Goal: Information Seeking & Learning: Learn about a topic

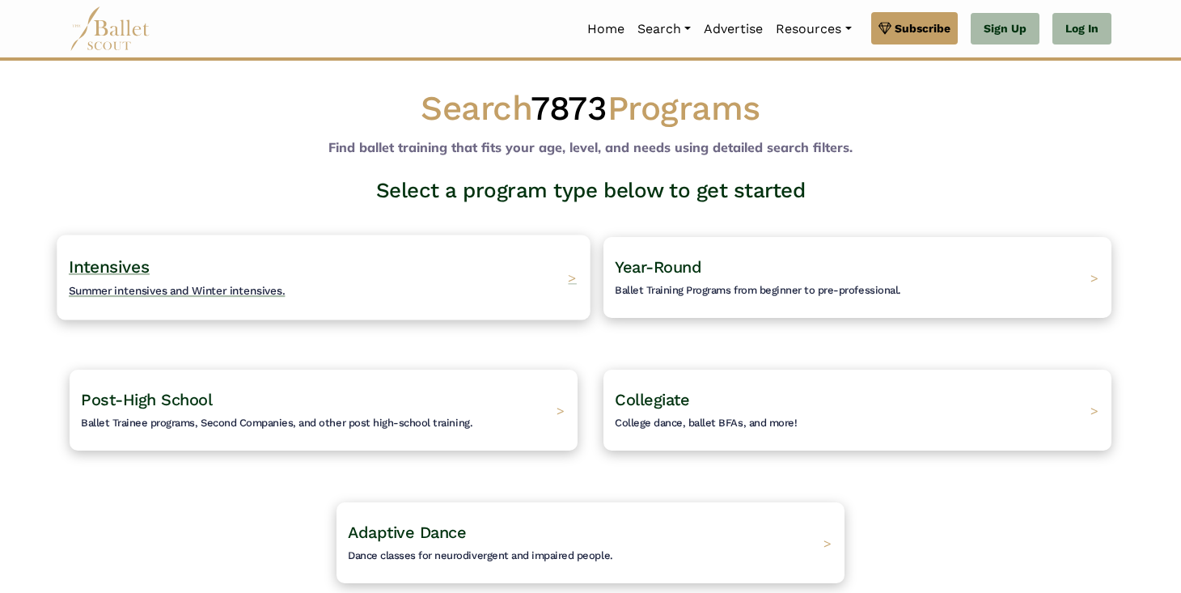
click at [459, 284] on div "Intensives Summer intensives and Winter intensives. >" at bounding box center [323, 277] width 533 height 85
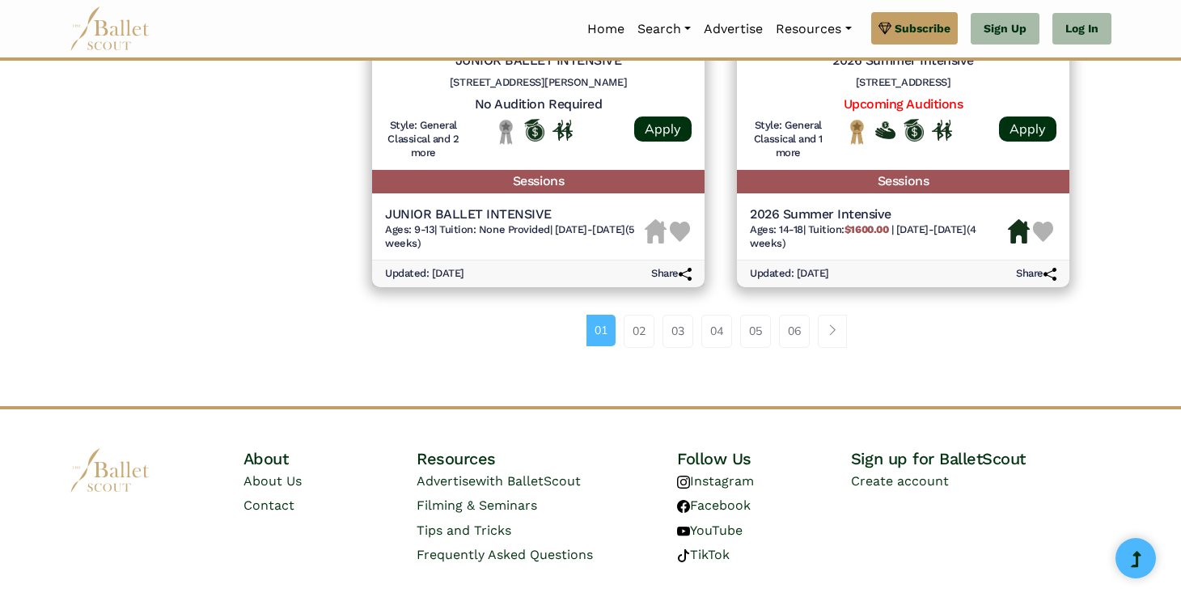
scroll to position [2325, 0]
click at [637, 315] on link "02" at bounding box center [639, 331] width 31 height 32
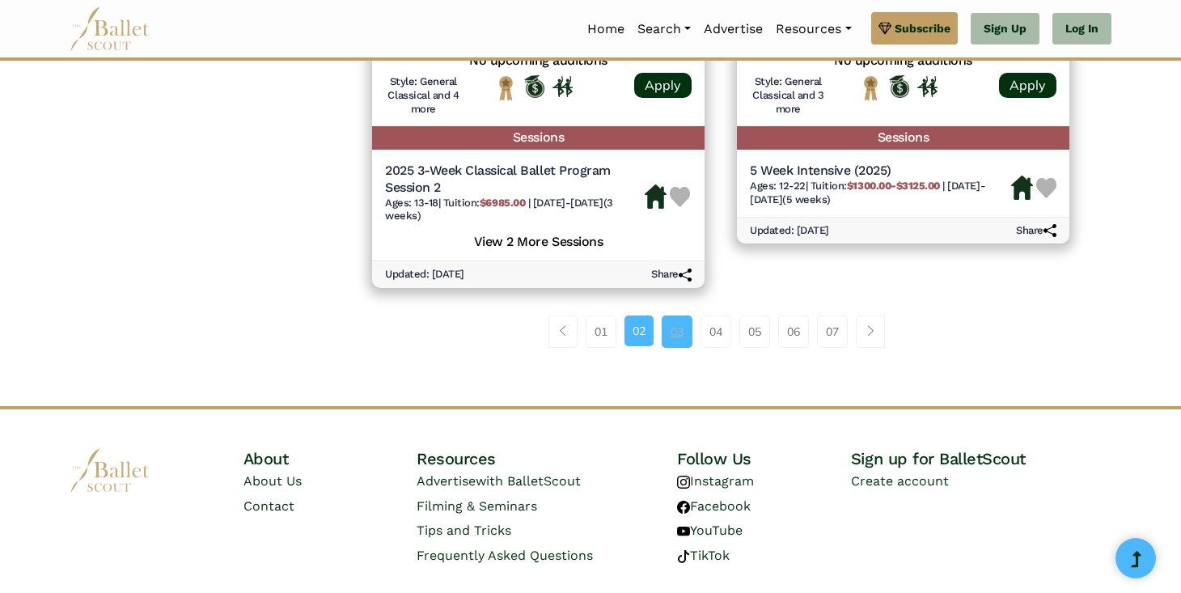
scroll to position [2355, 0]
click at [686, 316] on link "03" at bounding box center [677, 332] width 31 height 32
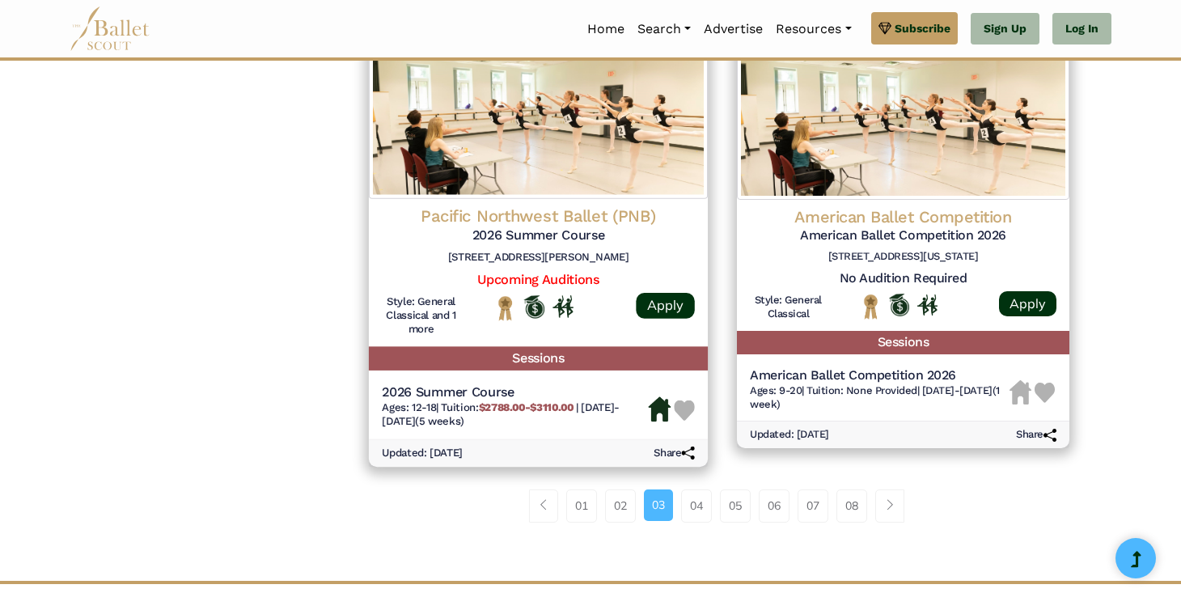
scroll to position [2176, 0]
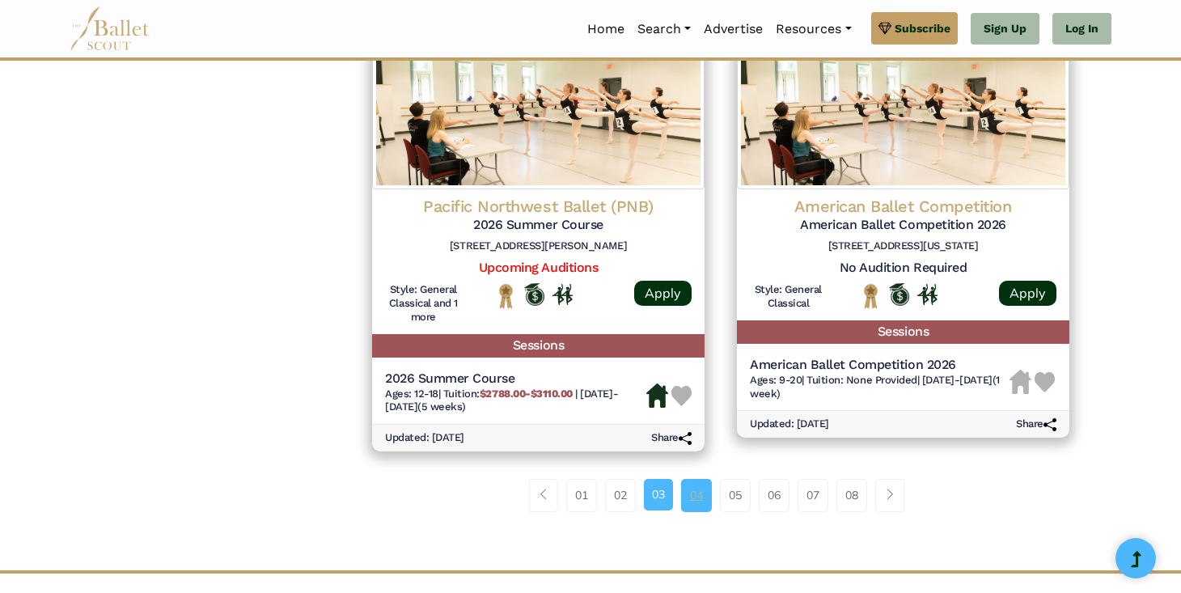
click at [683, 479] on link "04" at bounding box center [696, 495] width 31 height 32
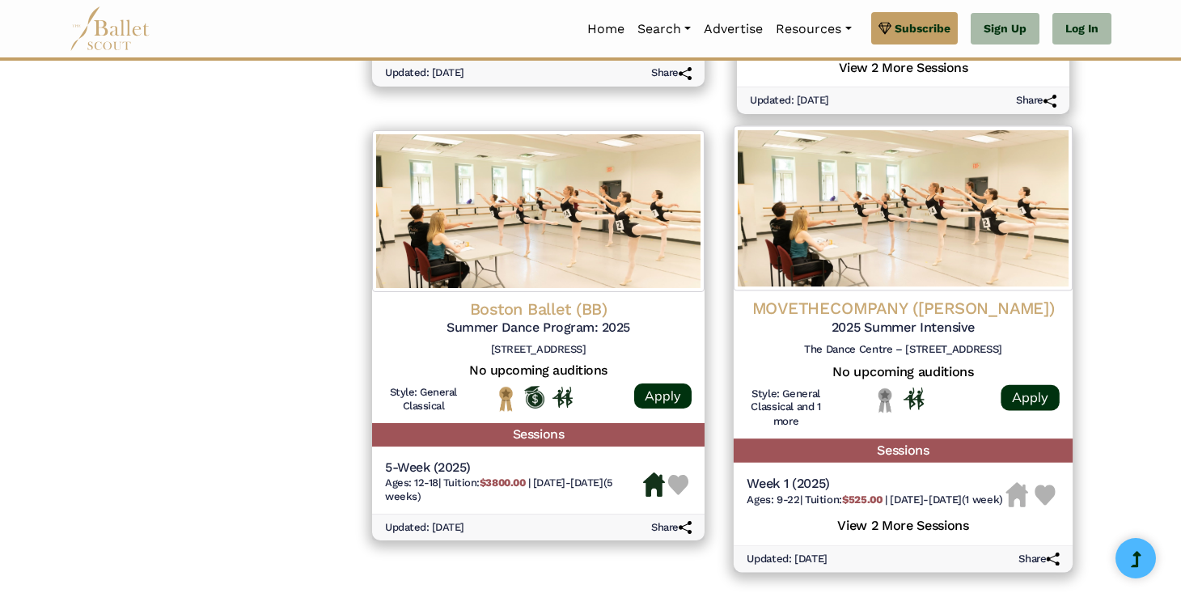
scroll to position [2215, 0]
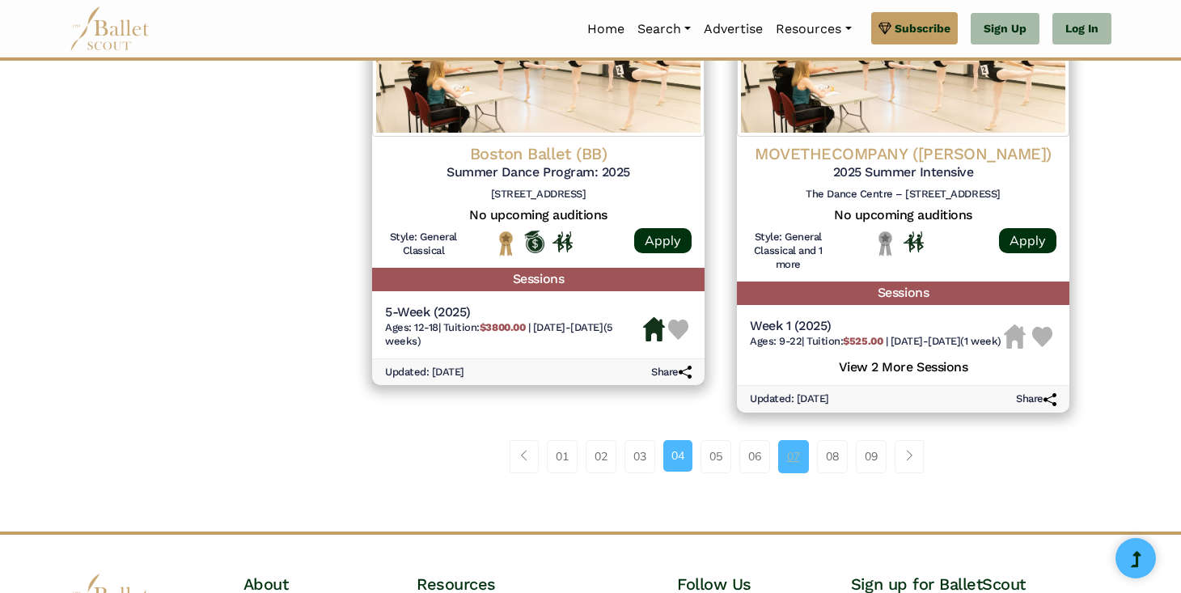
click at [789, 443] on link "07" at bounding box center [793, 456] width 31 height 32
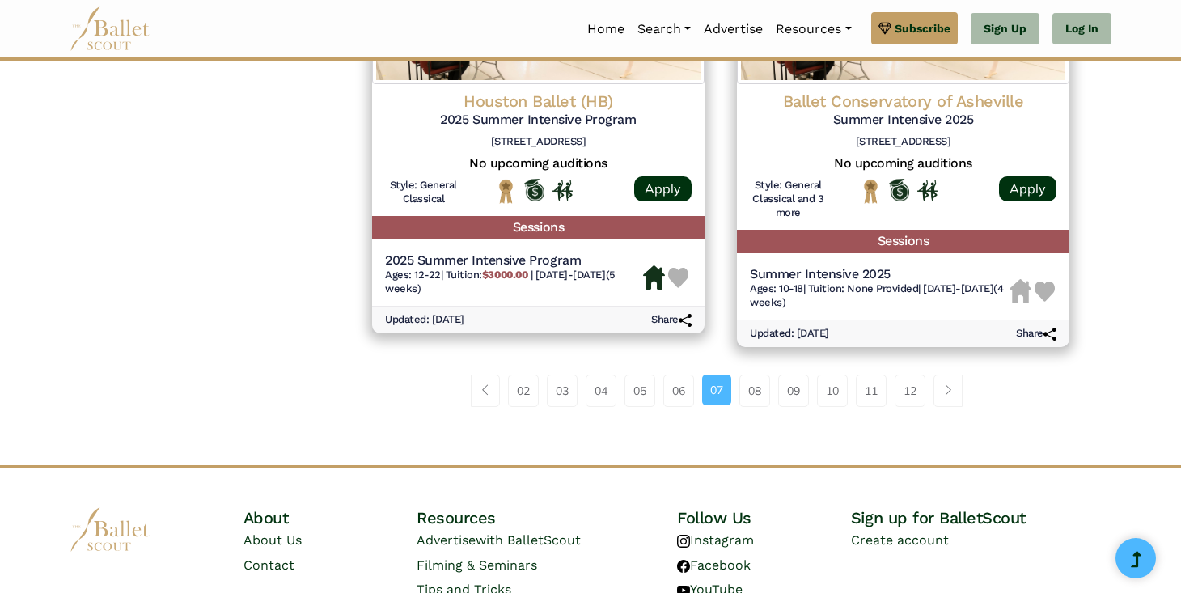
scroll to position [2309, 0]
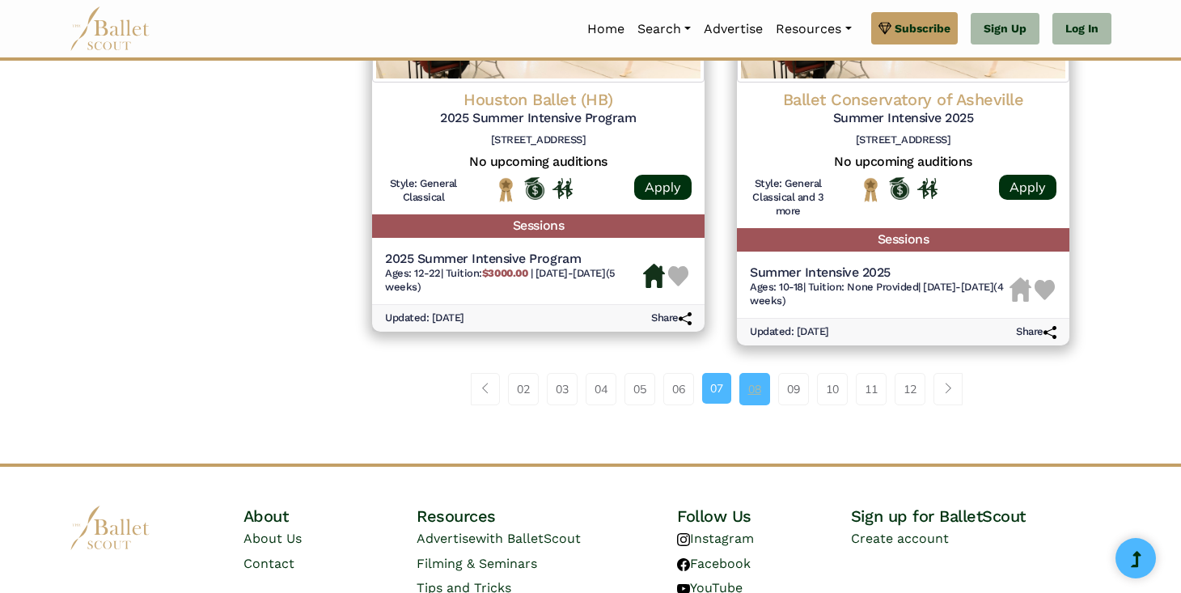
click at [755, 373] on link "08" at bounding box center [754, 389] width 31 height 32
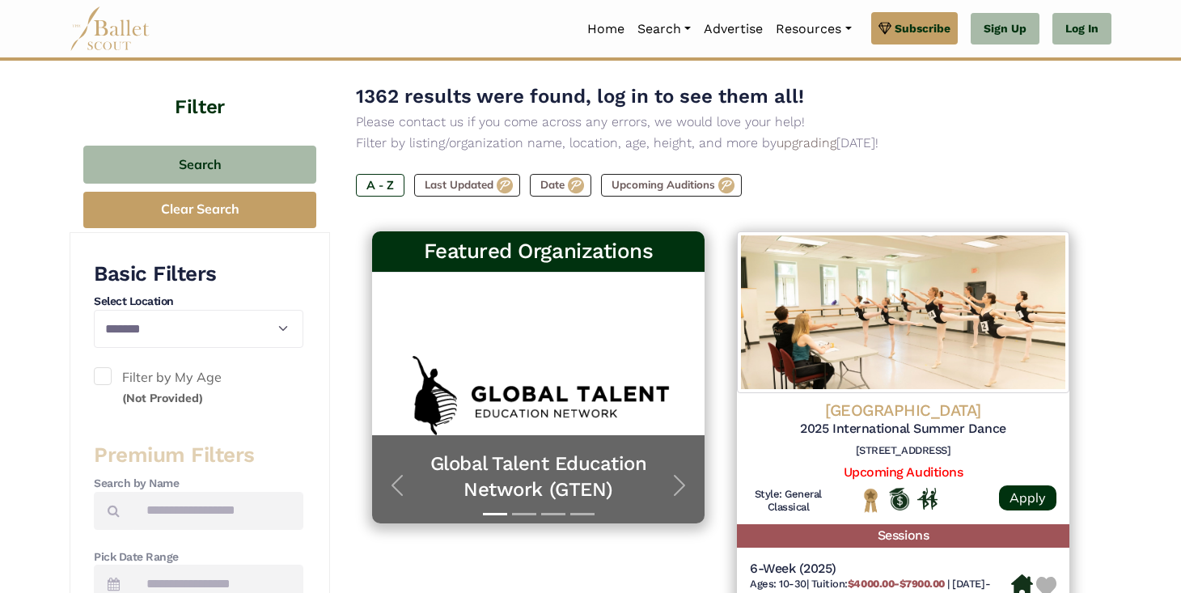
scroll to position [171, 0]
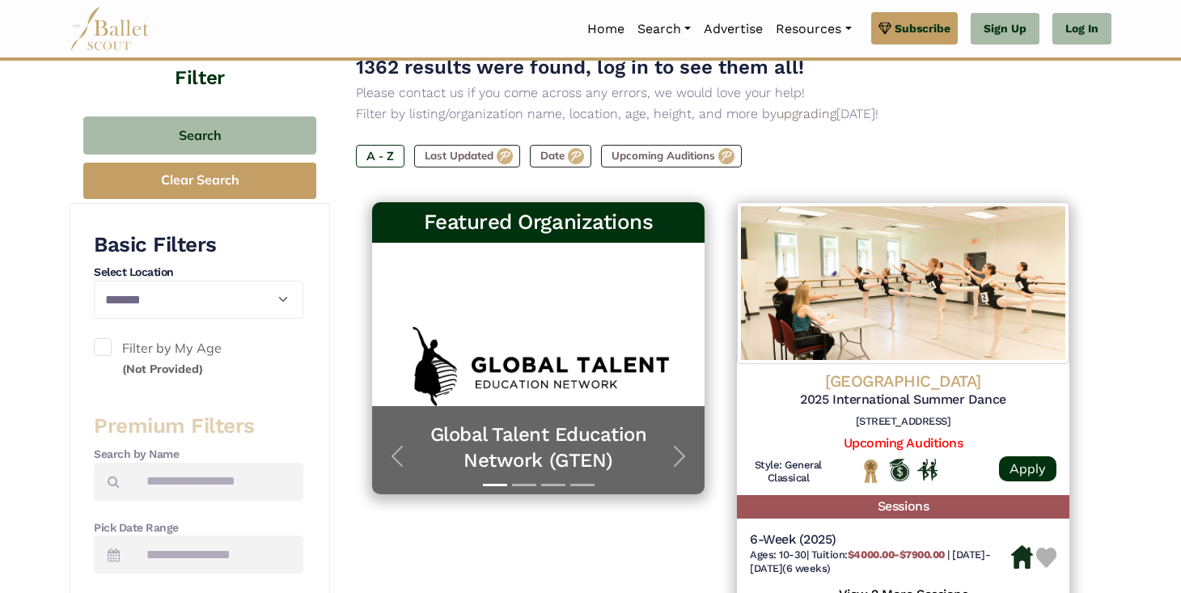
click at [187, 422] on h3 "Premium Filters" at bounding box center [198, 425] width 209 height 27
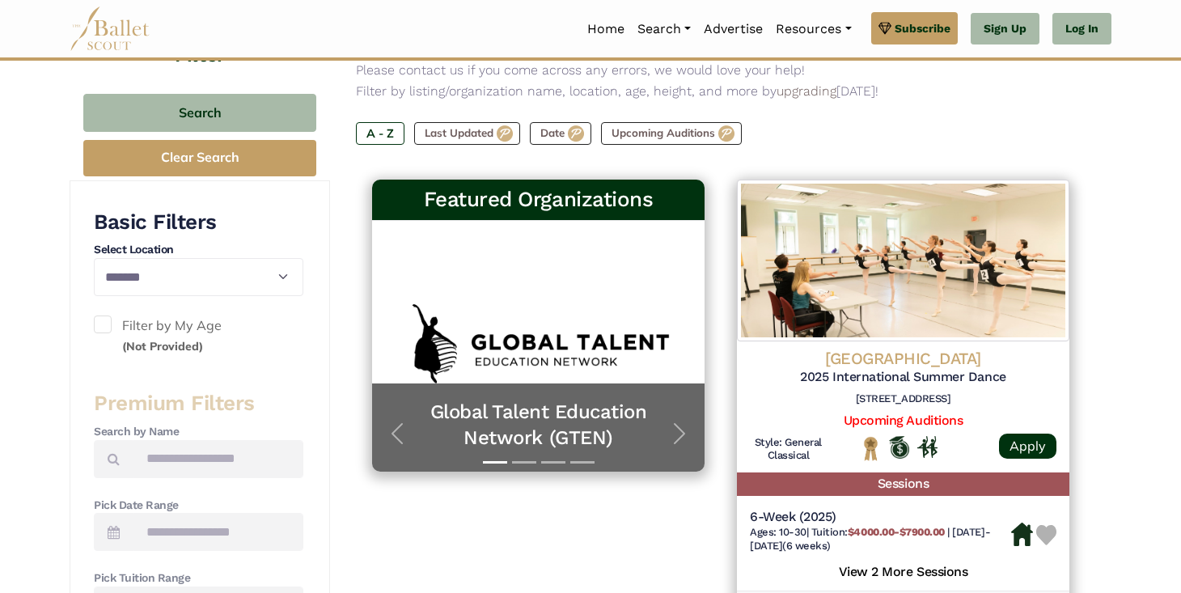
scroll to position [201, 0]
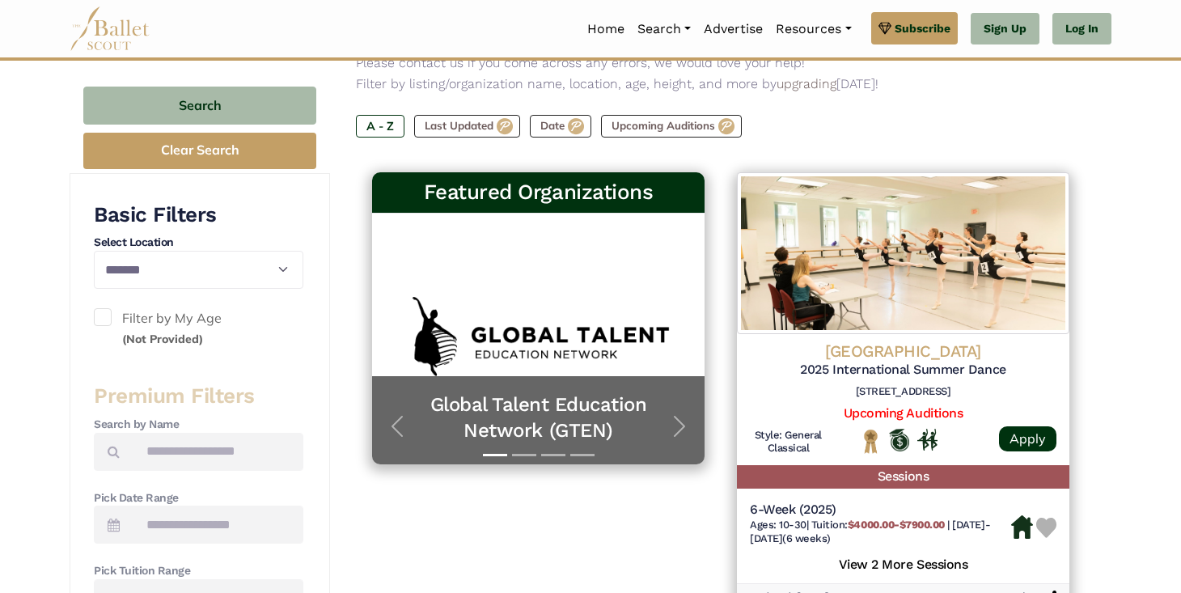
click at [115, 308] on label "Filter by My Age (Not Provided)" at bounding box center [198, 328] width 209 height 41
select select "**"
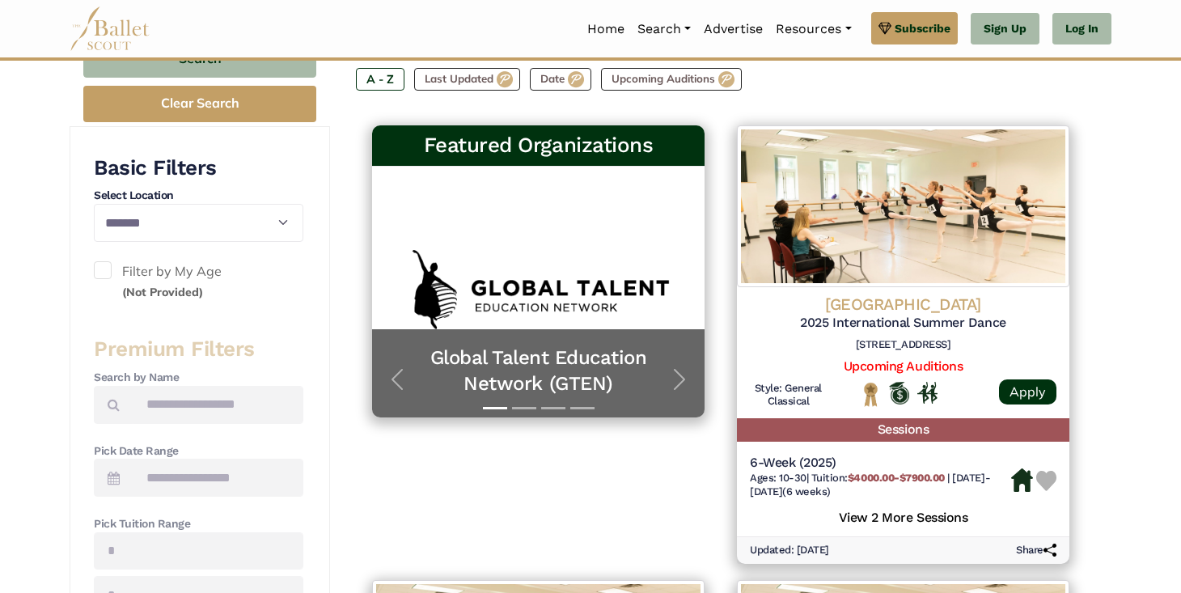
scroll to position [237, 0]
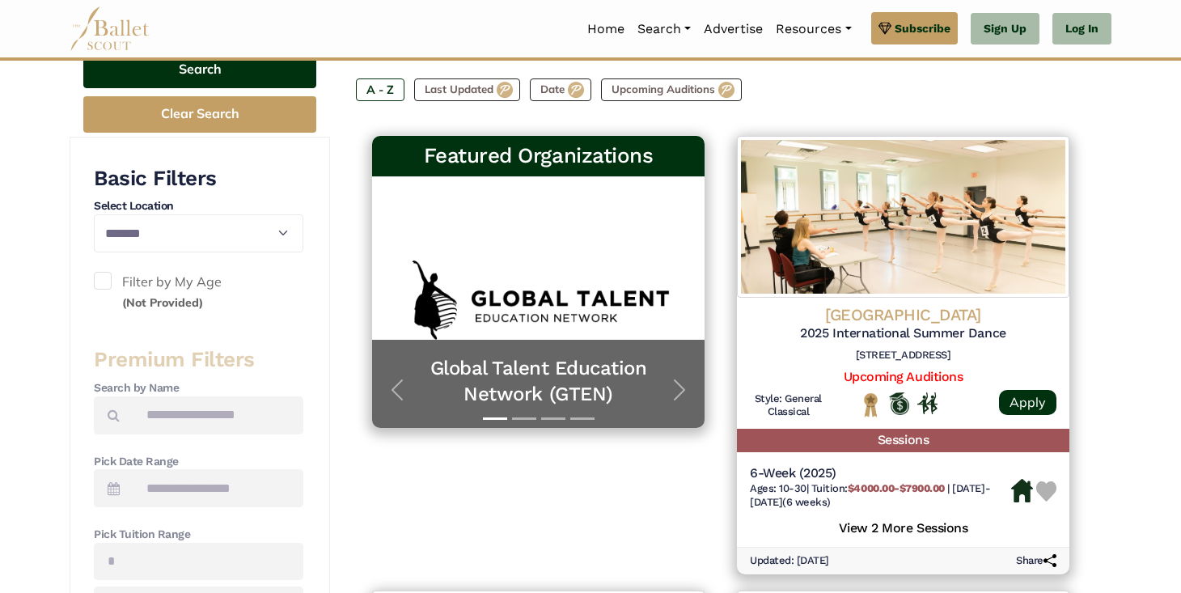
click at [205, 83] on button "Search" at bounding box center [199, 69] width 233 height 38
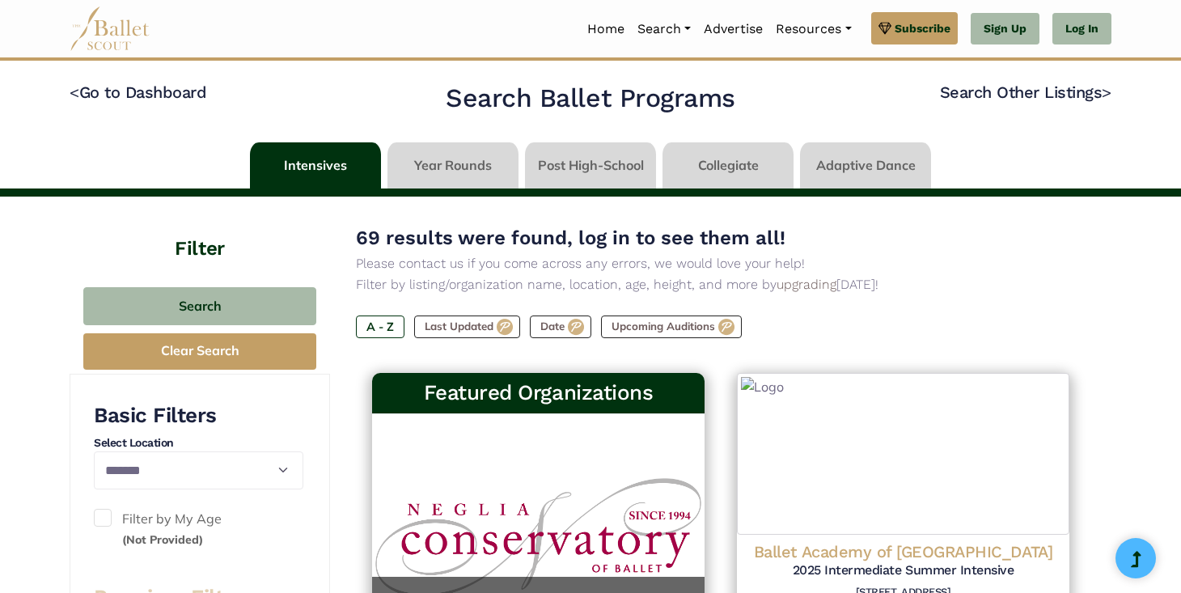
select select "**"
